Goal: Information Seeking & Learning: Learn about a topic

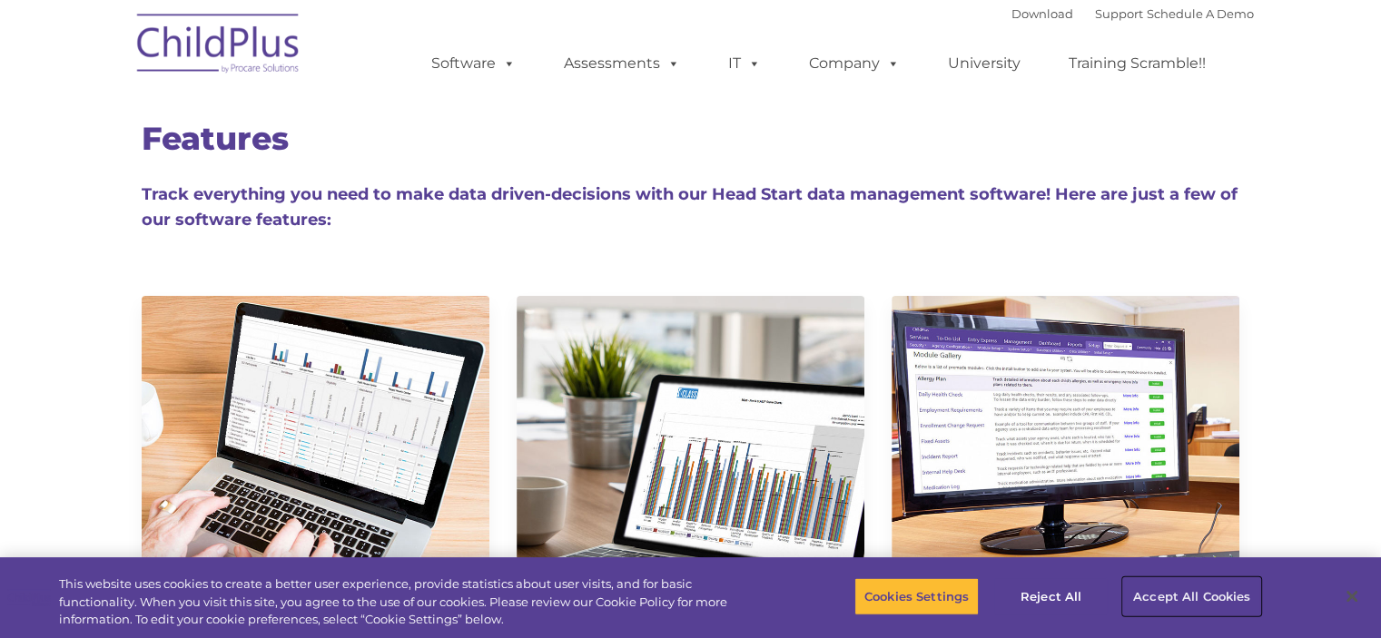
click at [1193, 605] on button "Accept All Cookies" at bounding box center [1191, 597] width 137 height 38
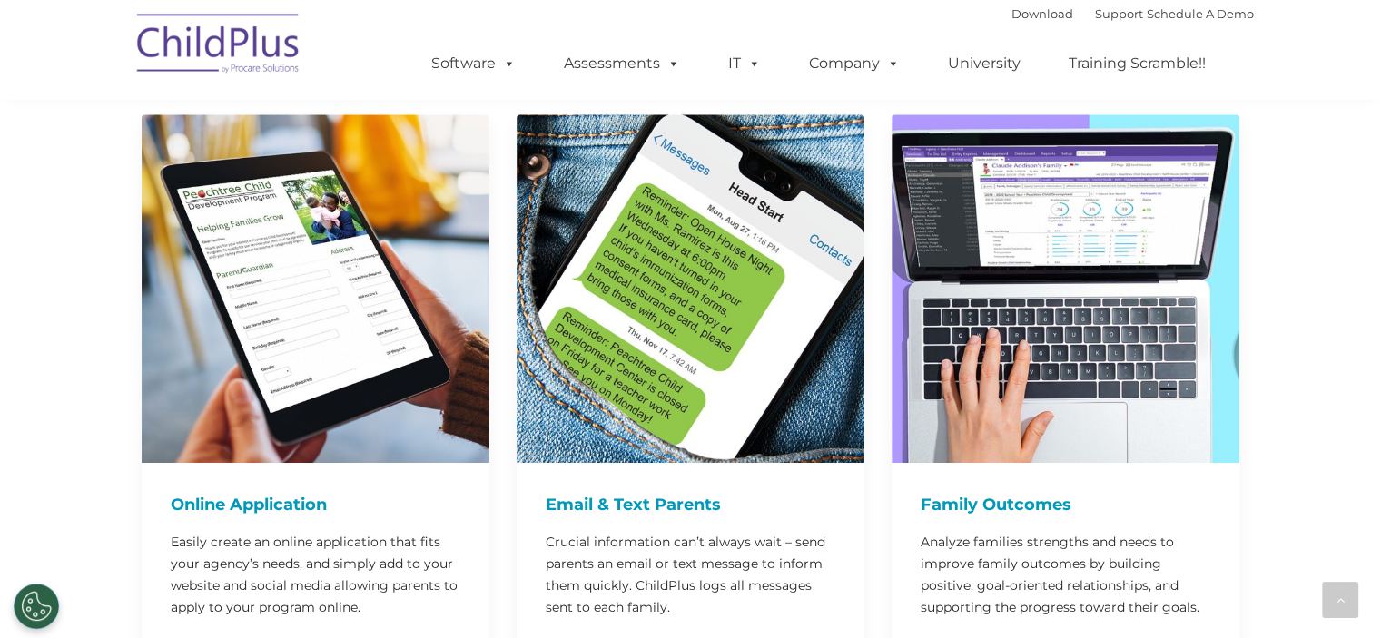
scroll to position [915, 0]
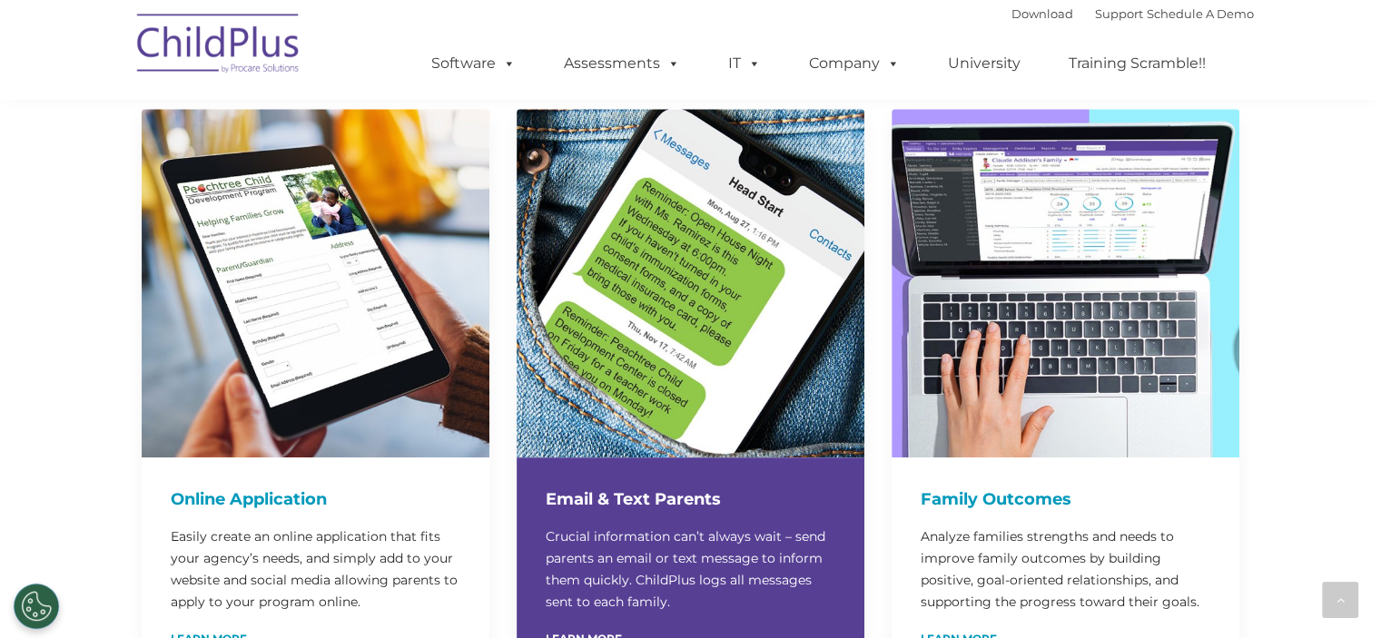
click at [704, 487] on h4 "Email & Text Parents" at bounding box center [691, 499] width 290 height 25
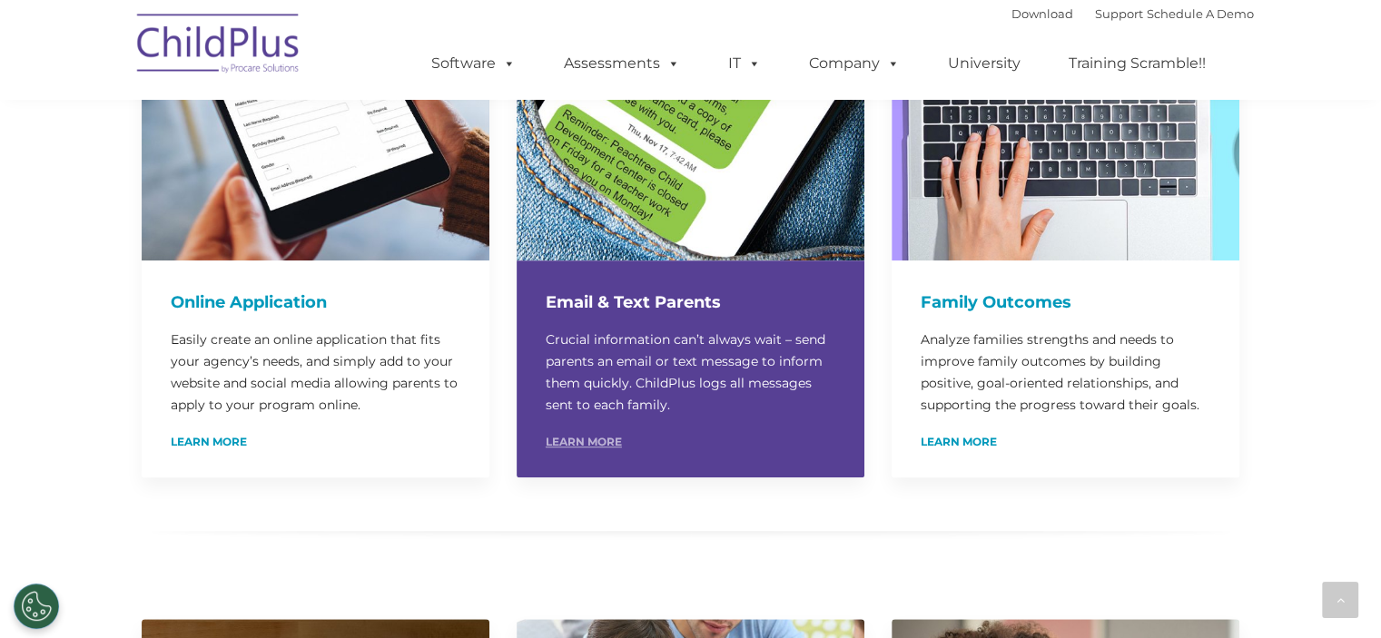
click at [588, 437] on link "Learn More" at bounding box center [584, 442] width 76 height 11
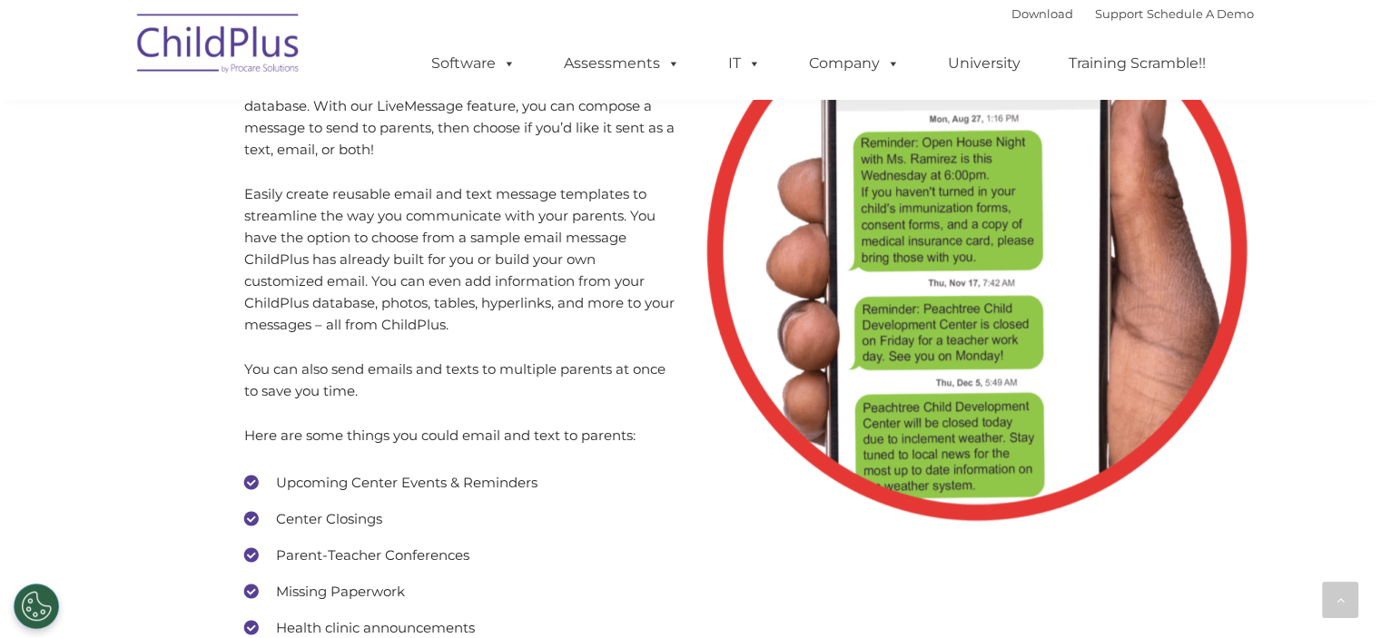
scroll to position [8587, 0]
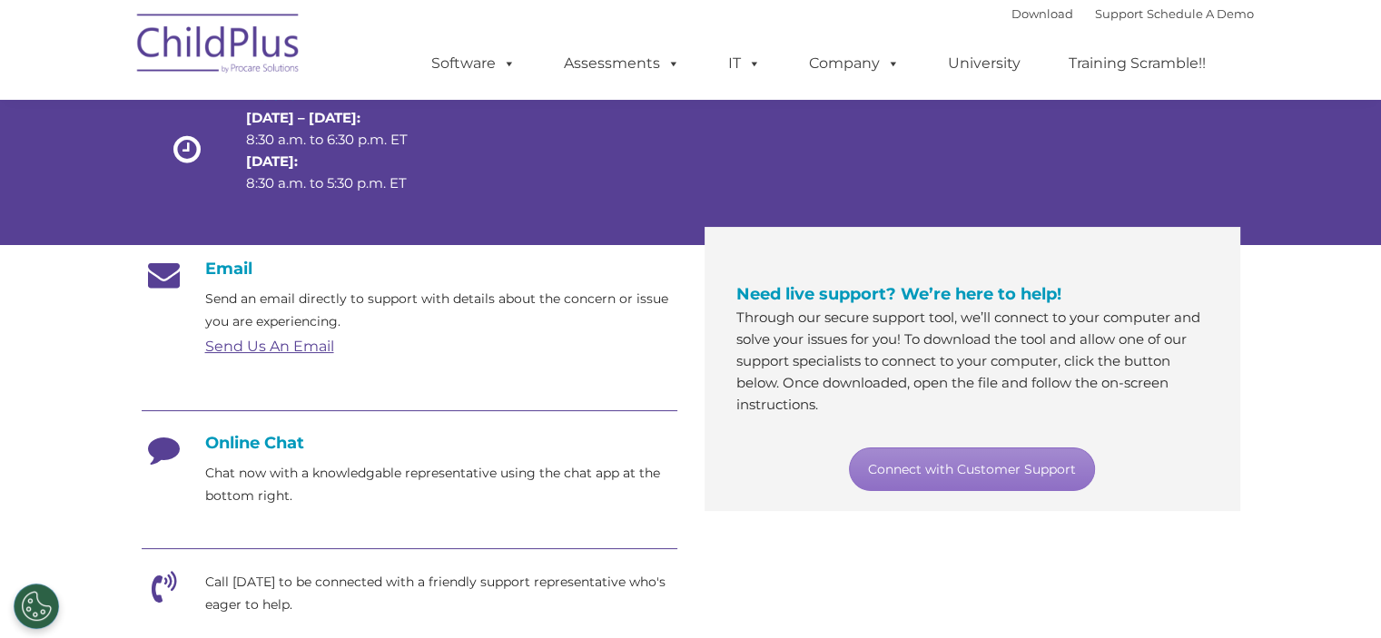
scroll to position [183, 0]
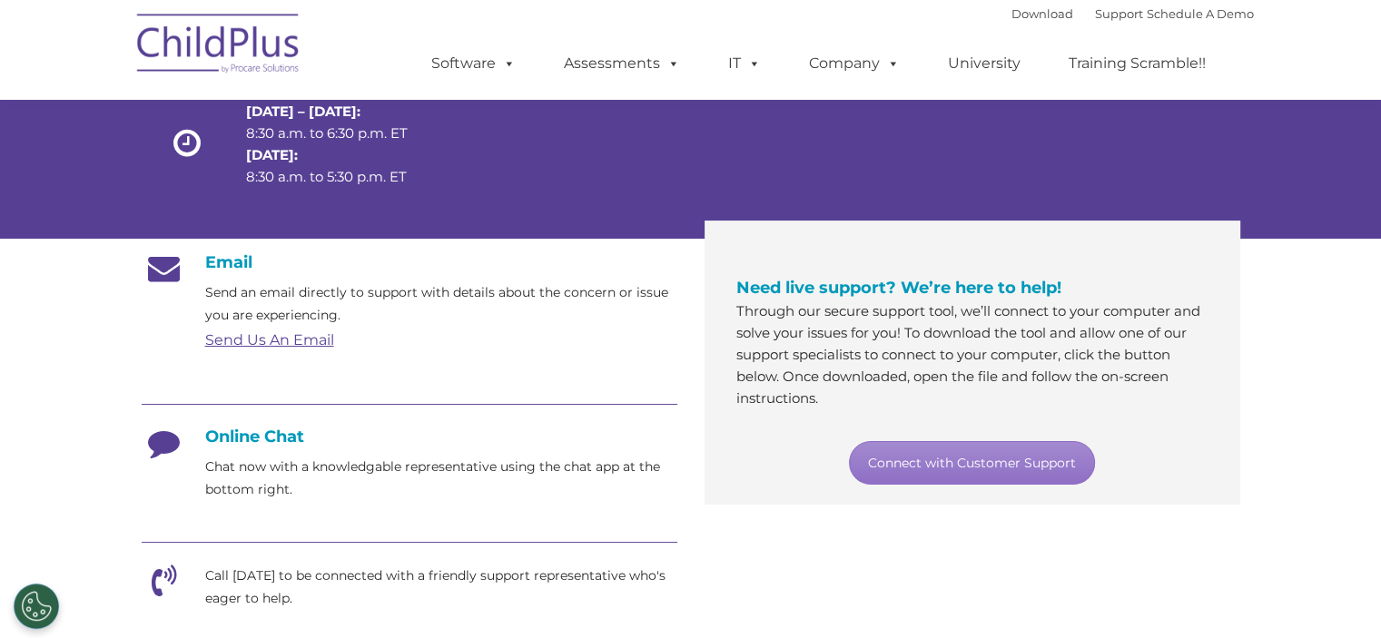
click at [813, 567] on div "Email Send an email directly to support with details about the concern or issue…" at bounding box center [691, 603] width 1126 height 729
